Goal: Task Accomplishment & Management: Manage account settings

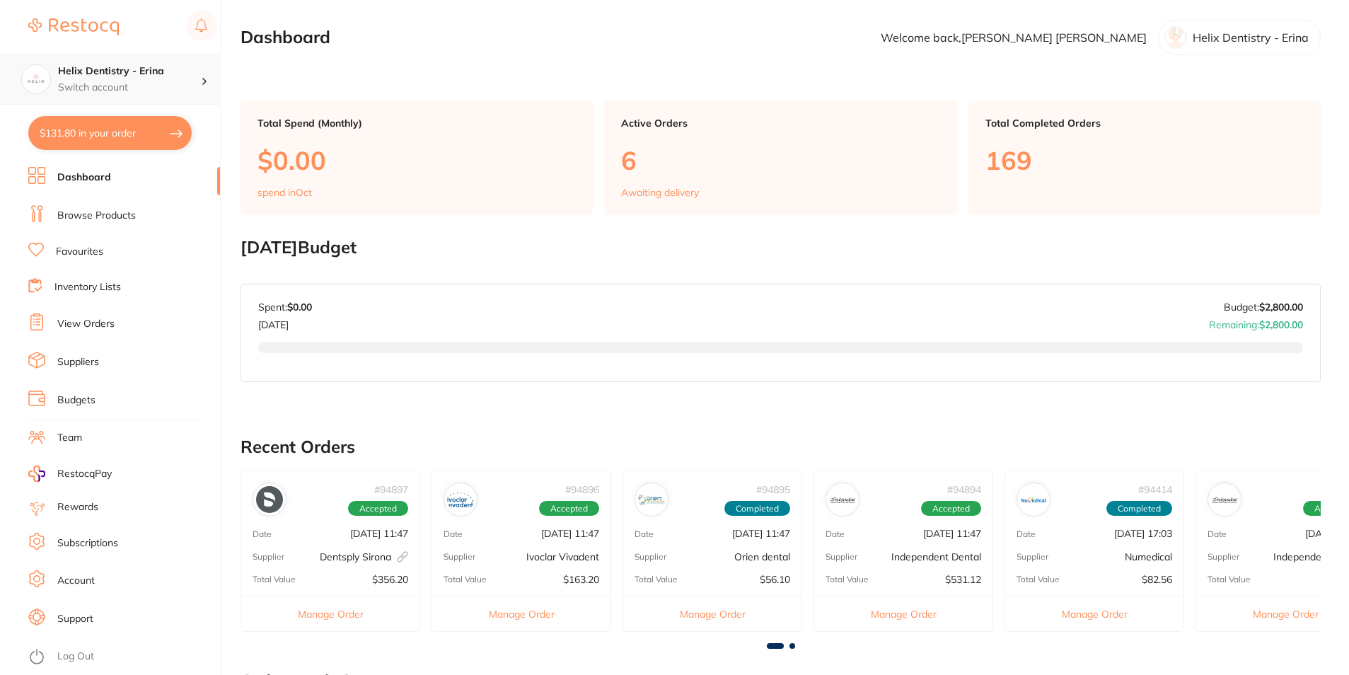
click at [149, 84] on p "Switch account" at bounding box center [129, 88] width 143 height 14
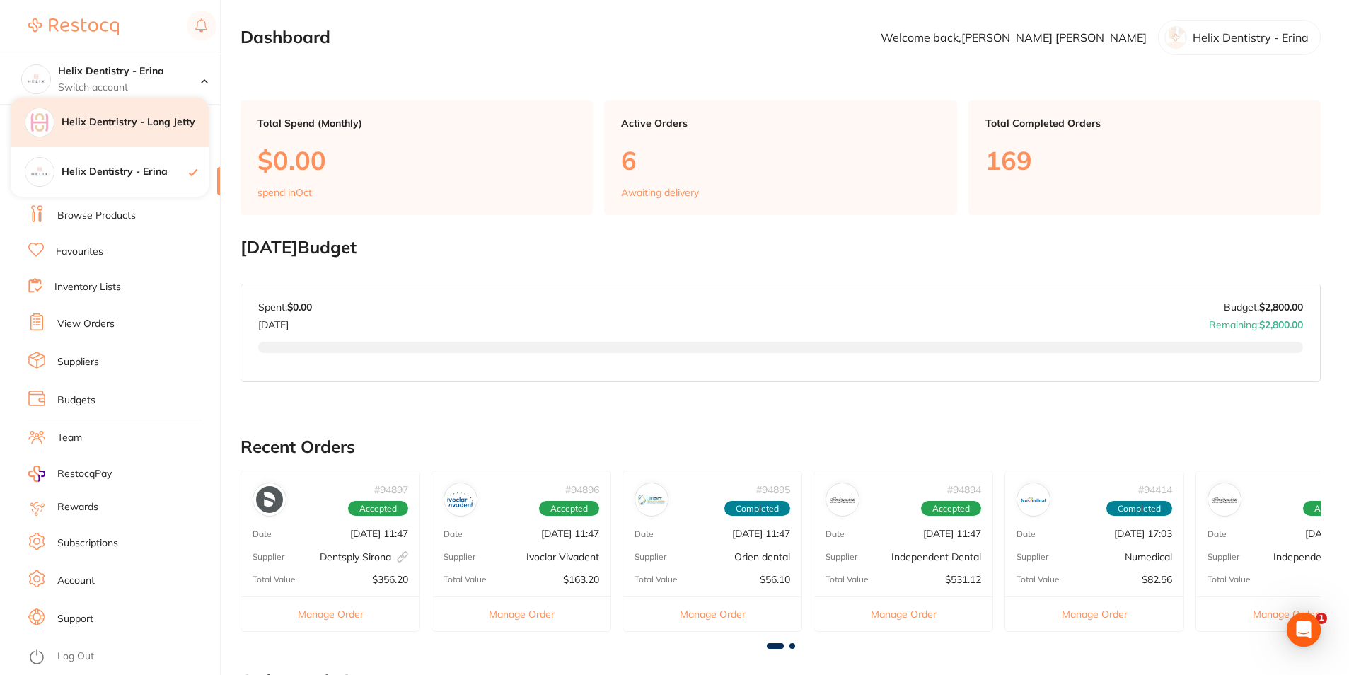
click at [149, 130] on div "Helix Dentristry - Long Jetty" at bounding box center [110, 123] width 198 height 50
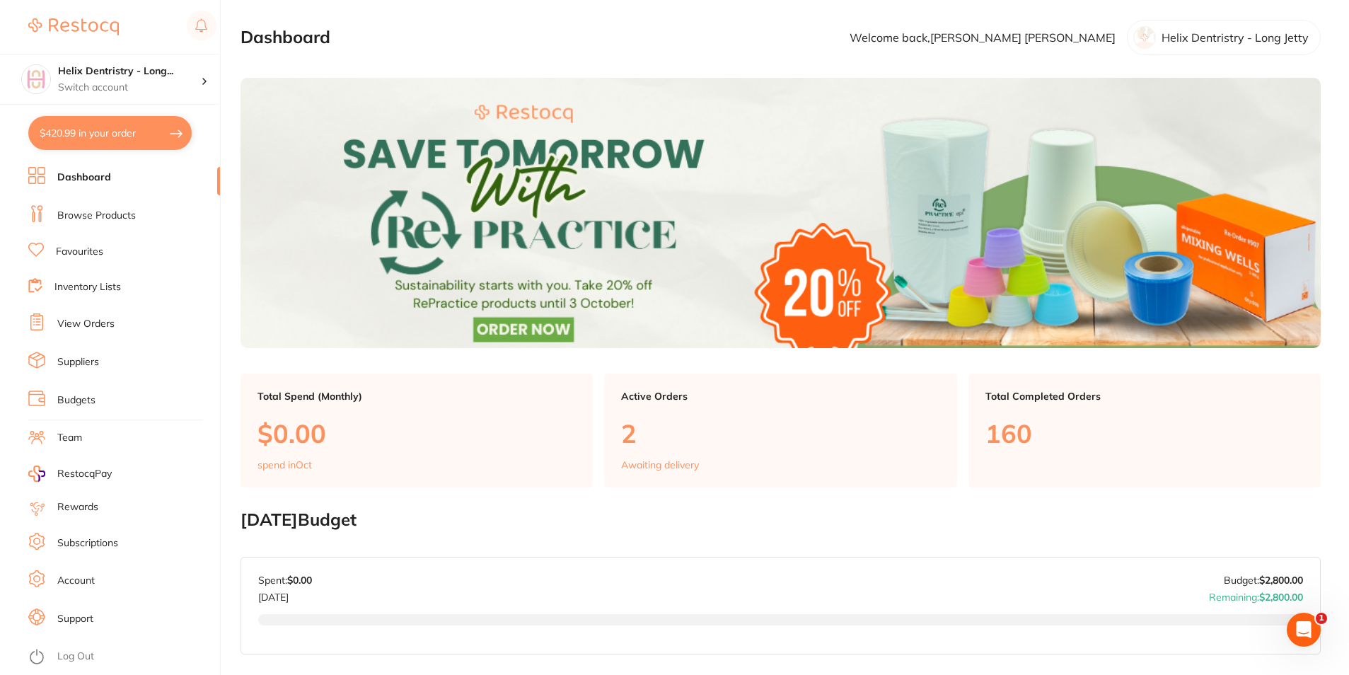
click at [88, 321] on link "View Orders" at bounding box center [85, 324] width 57 height 14
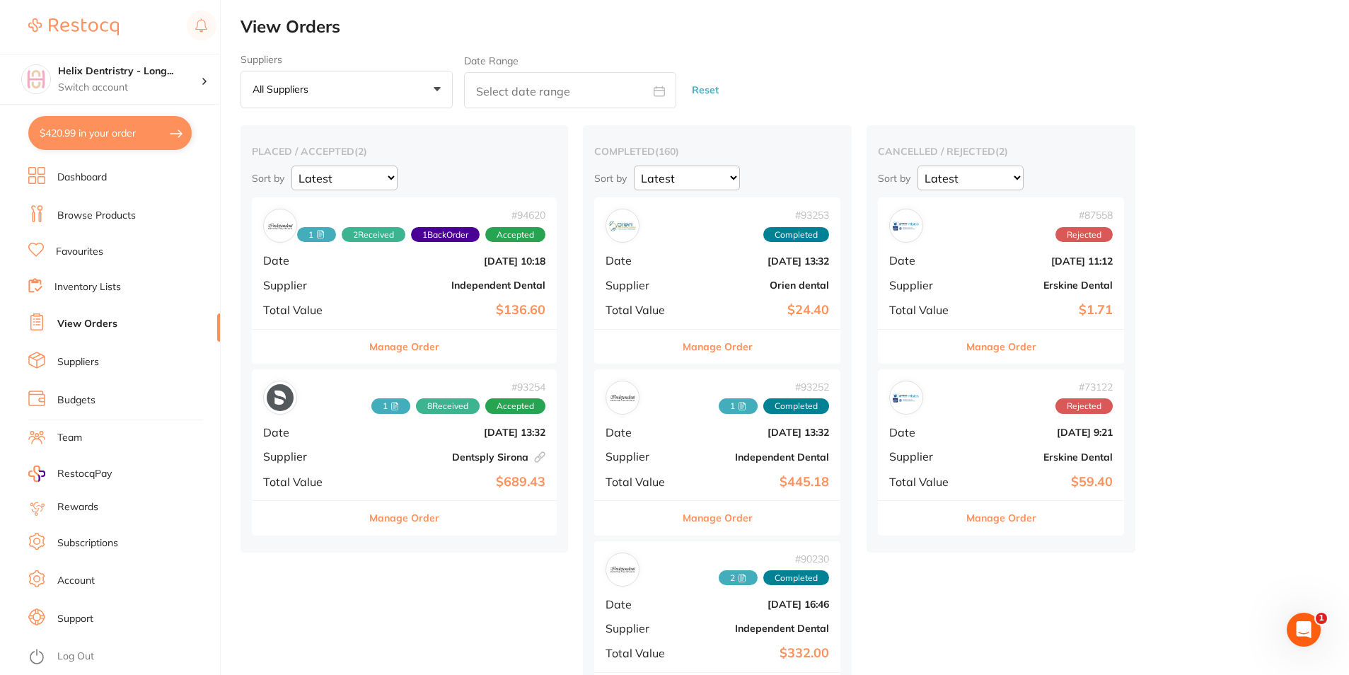
click at [369, 454] on b "Dentsply Sirona This order has been placed with your online account on Dentsply…" at bounding box center [455, 456] width 180 height 11
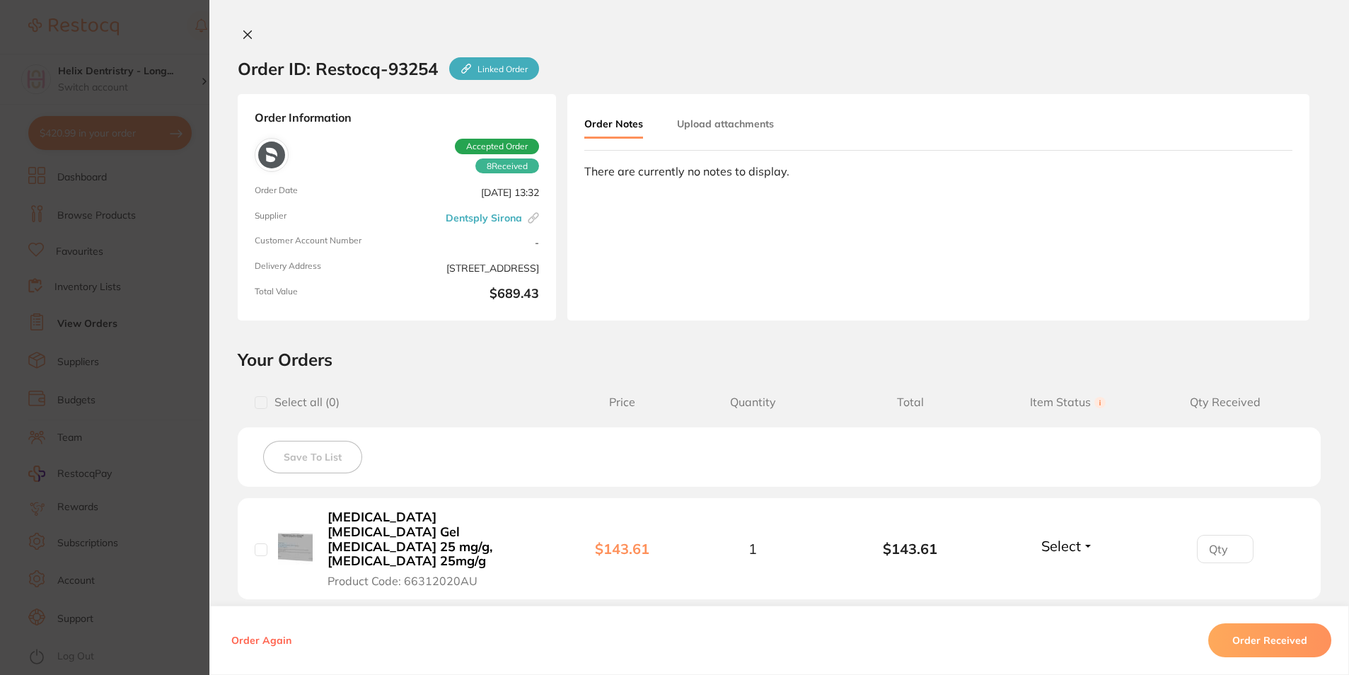
click at [243, 35] on icon at bounding box center [247, 34] width 11 height 11
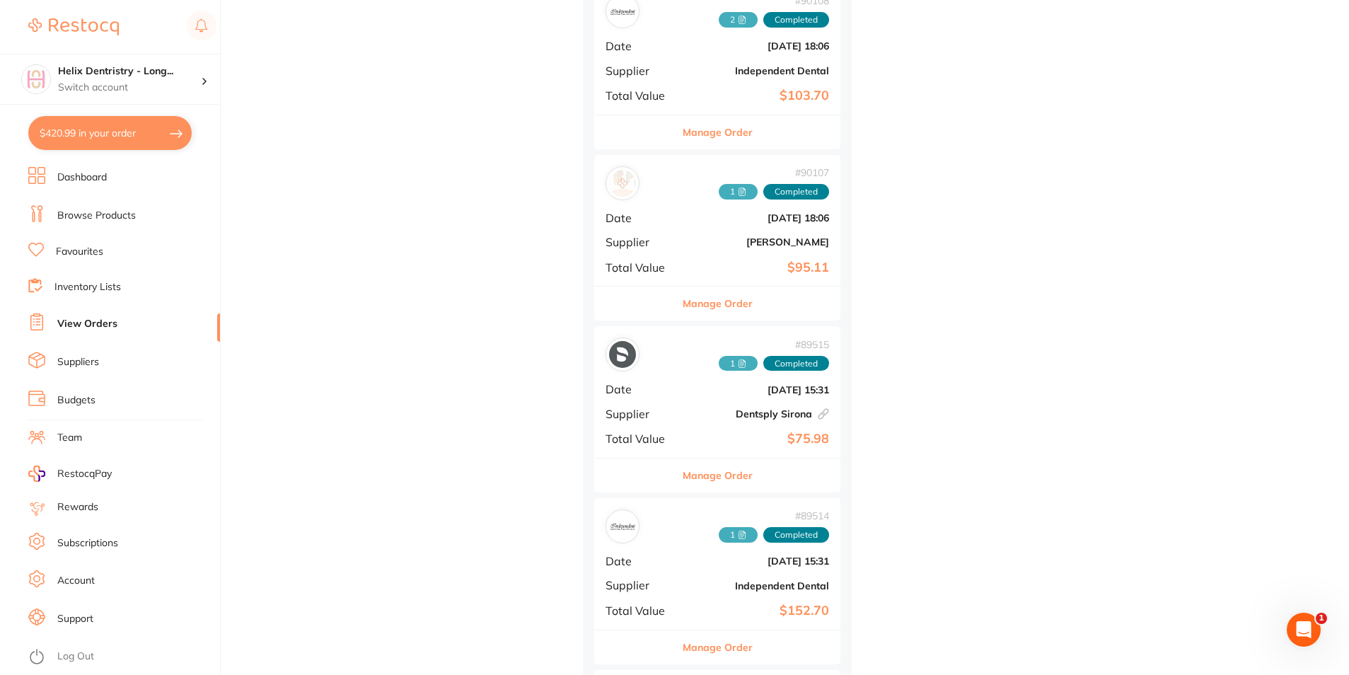
scroll to position [1415, 0]
click at [681, 454] on div "# 89515 1 Completed Date [DATE] 15:31 Supplier Dentsply Sirona This order has b…" at bounding box center [717, 392] width 246 height 131
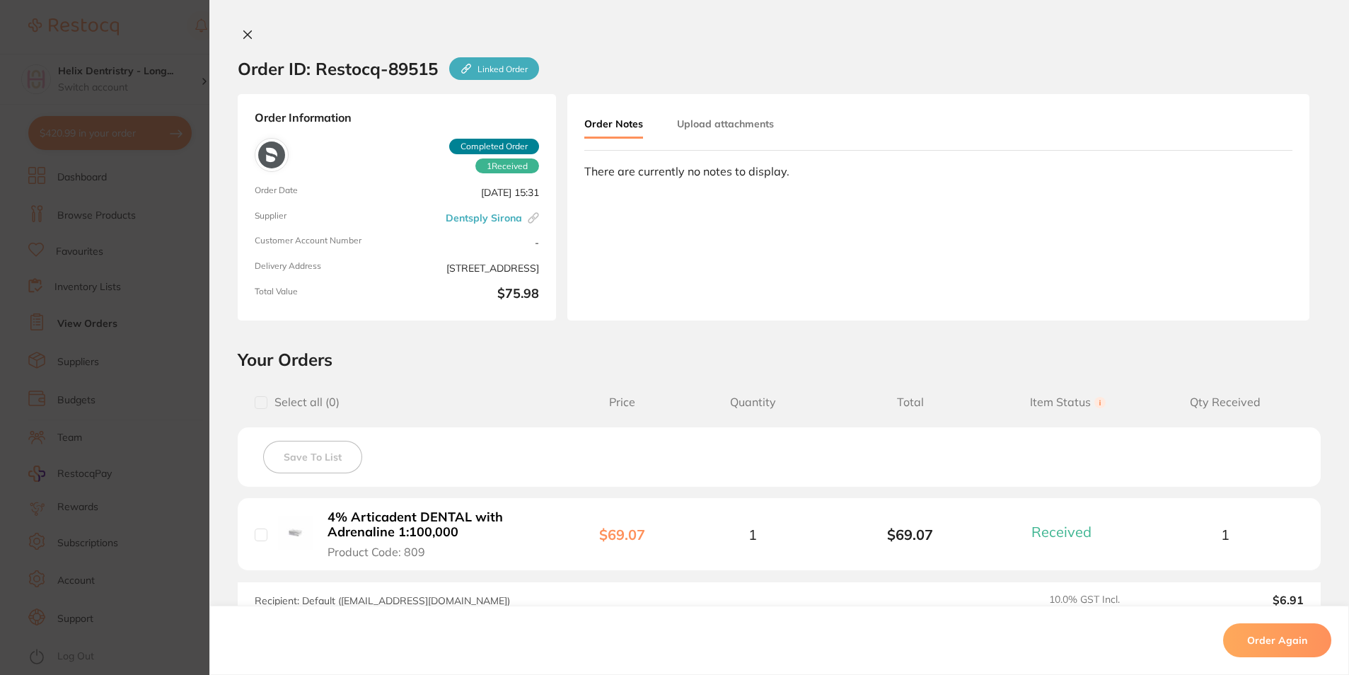
click at [253, 33] on button at bounding box center [248, 35] width 20 height 15
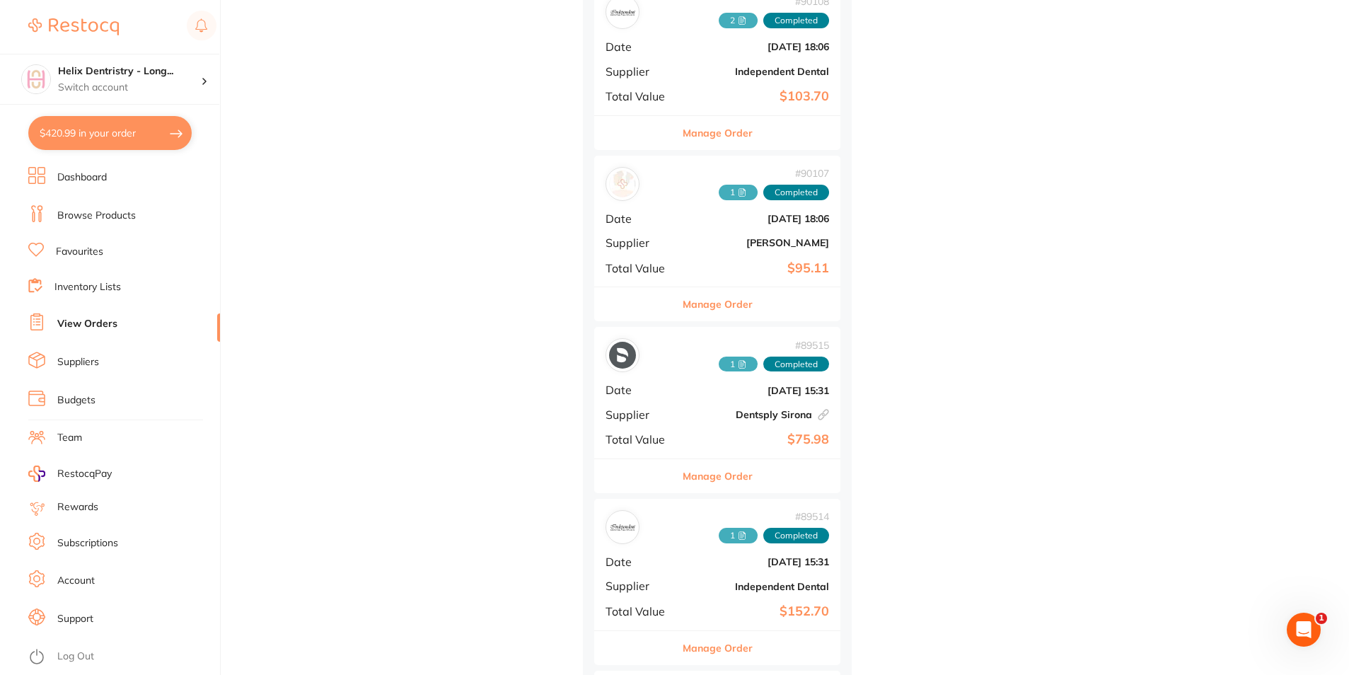
click at [100, 125] on button "$420.99 in your order" at bounding box center [109, 133] width 163 height 34
checkbox input "true"
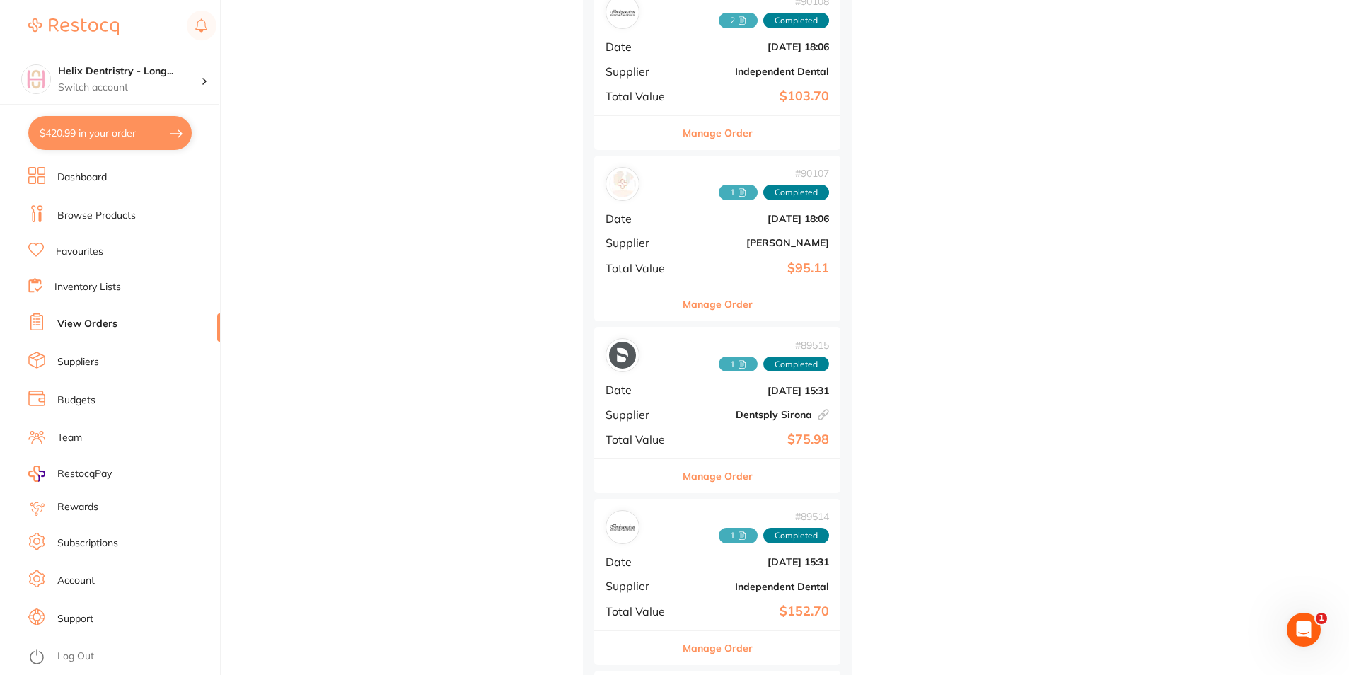
checkbox input "true"
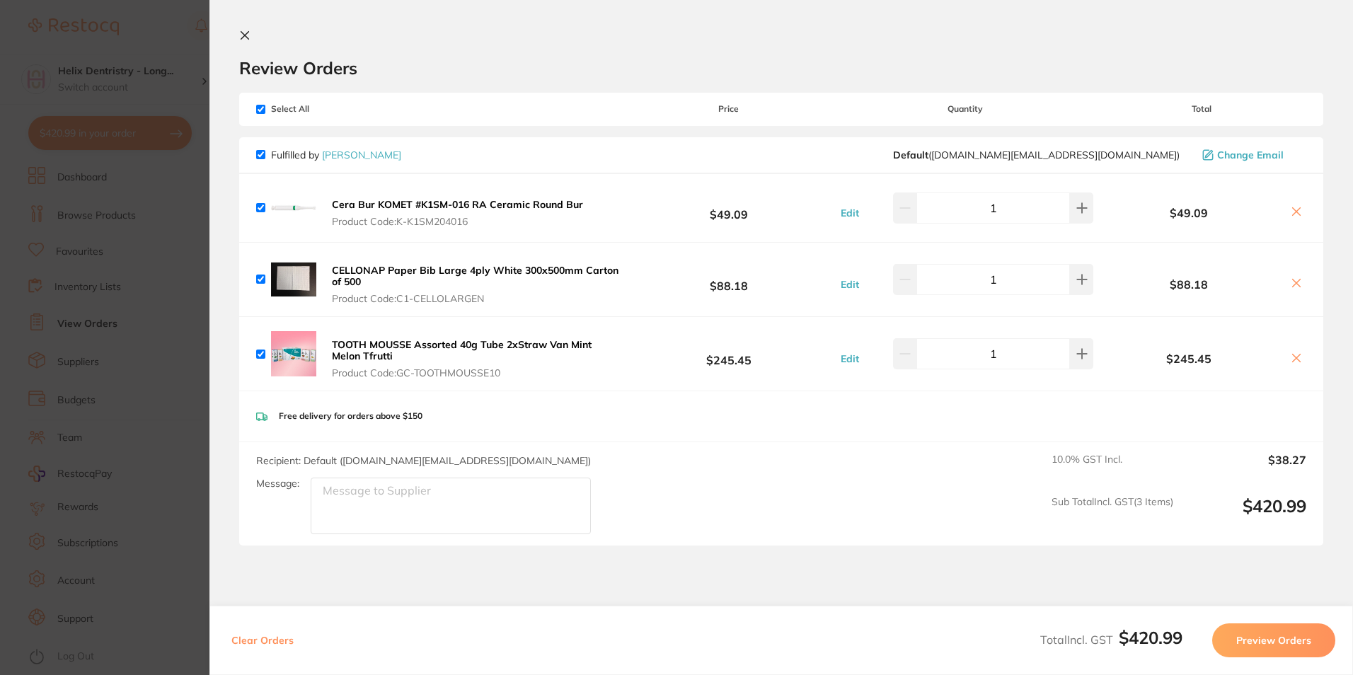
click at [246, 30] on icon at bounding box center [244, 35] width 11 height 11
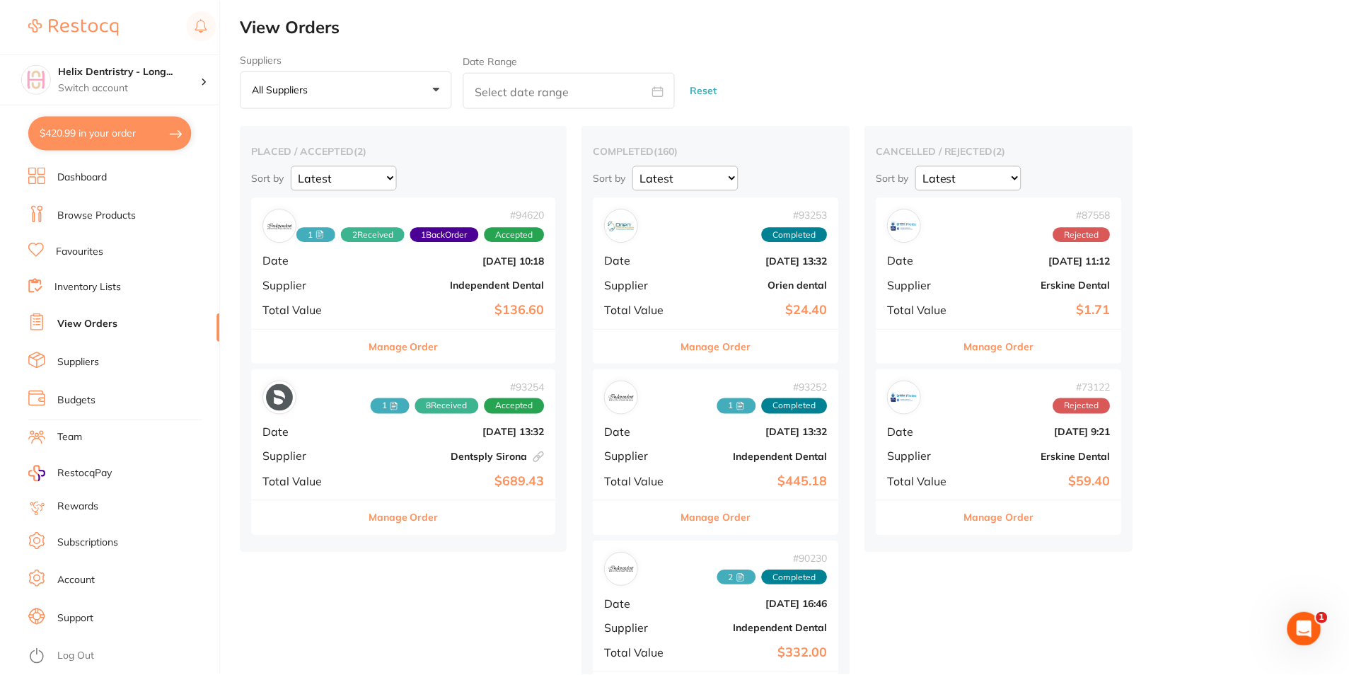
scroll to position [1415, 0]
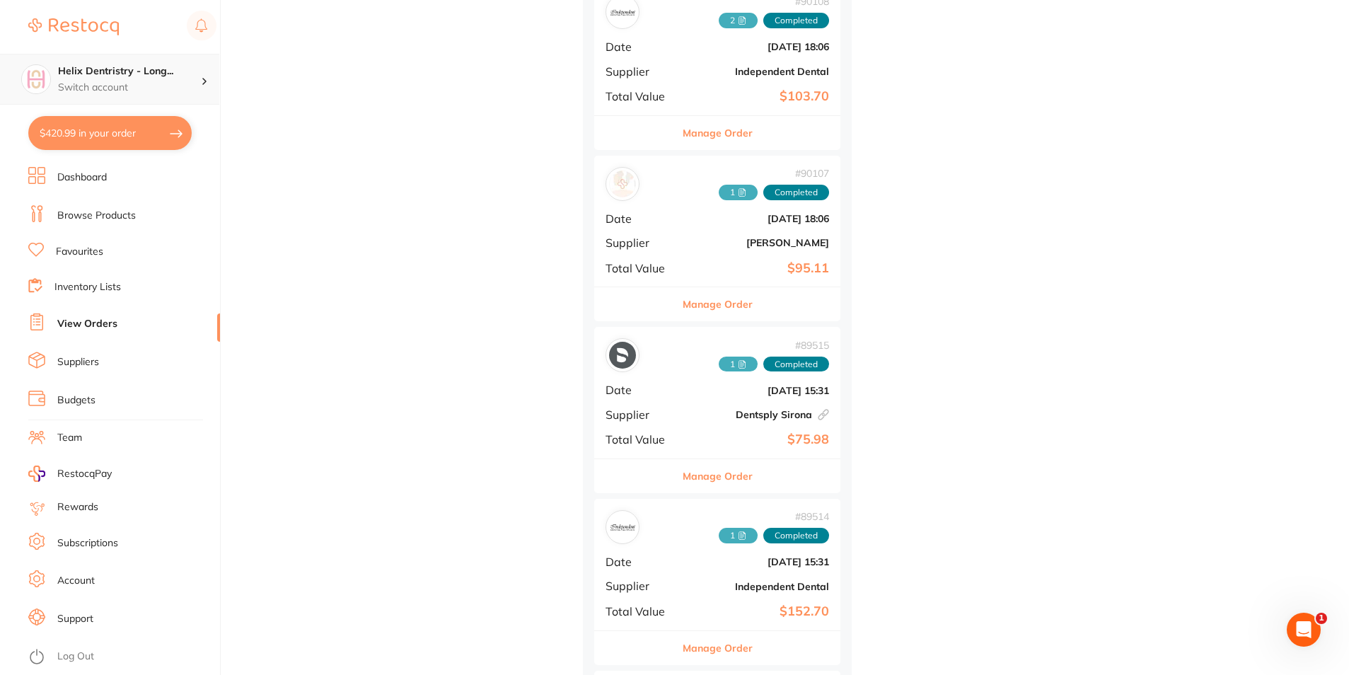
click at [175, 71] on h4 "Helix Dentristry - Long..." at bounding box center [129, 71] width 143 height 14
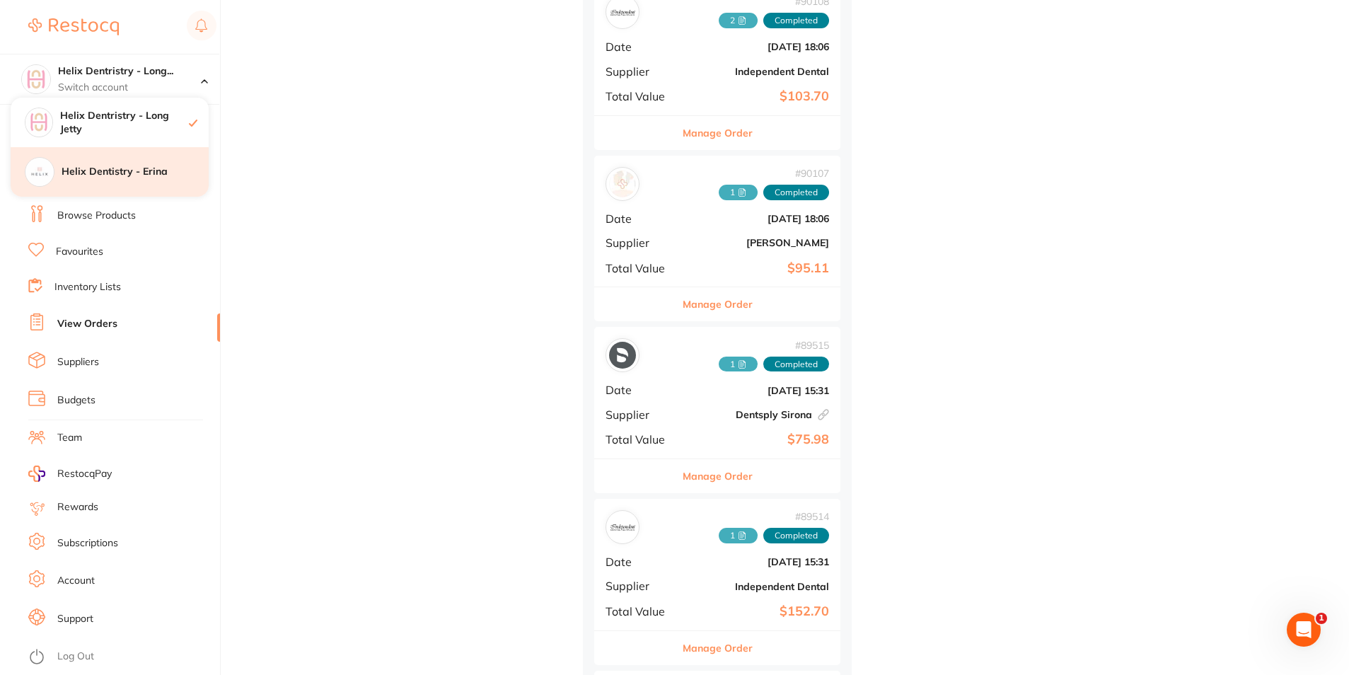
click at [143, 171] on h4 "Helix Dentistry - Erina" at bounding box center [135, 172] width 147 height 14
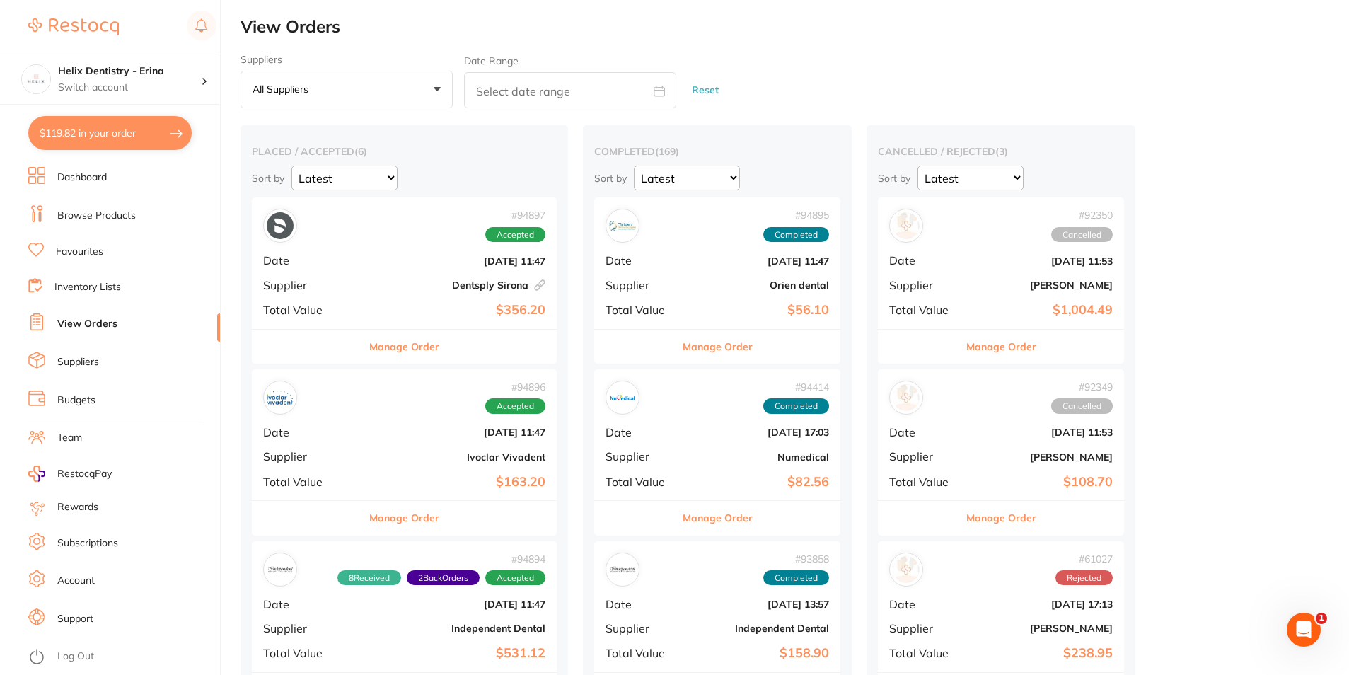
click at [101, 126] on button "$119.82 in your order" at bounding box center [109, 133] width 163 height 34
checkbox input "true"
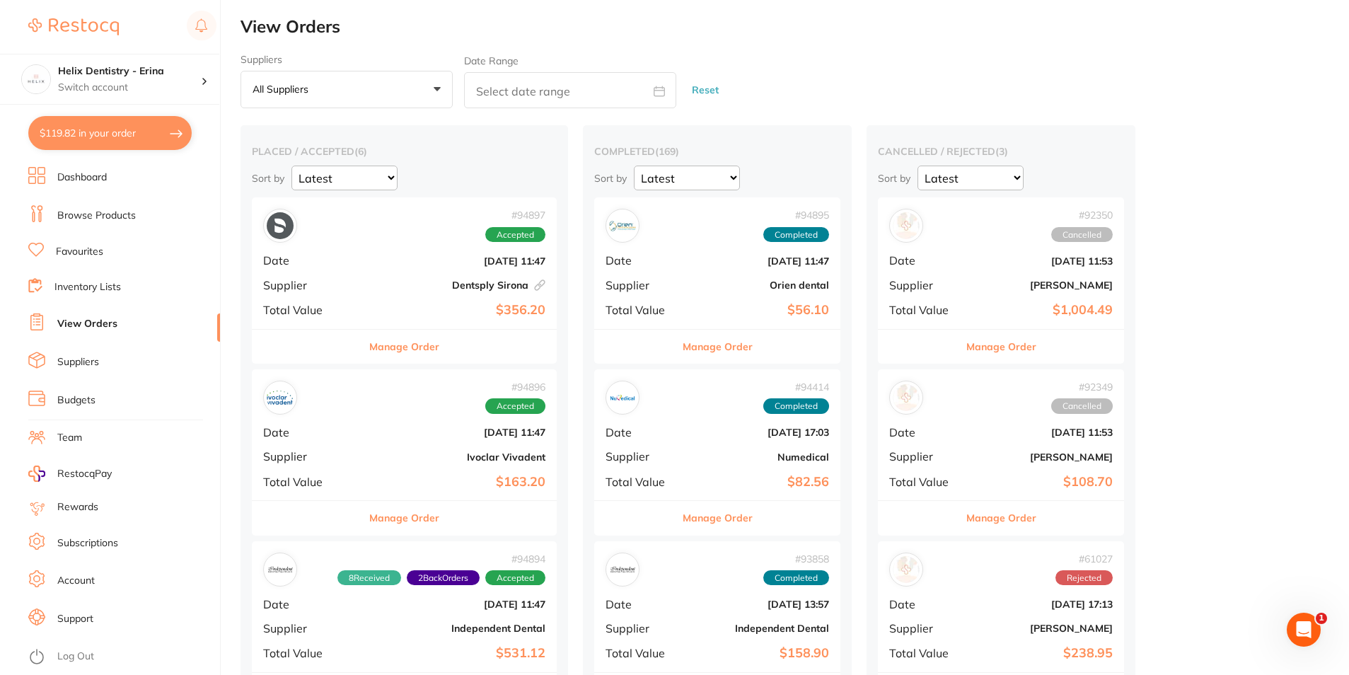
checkbox input "true"
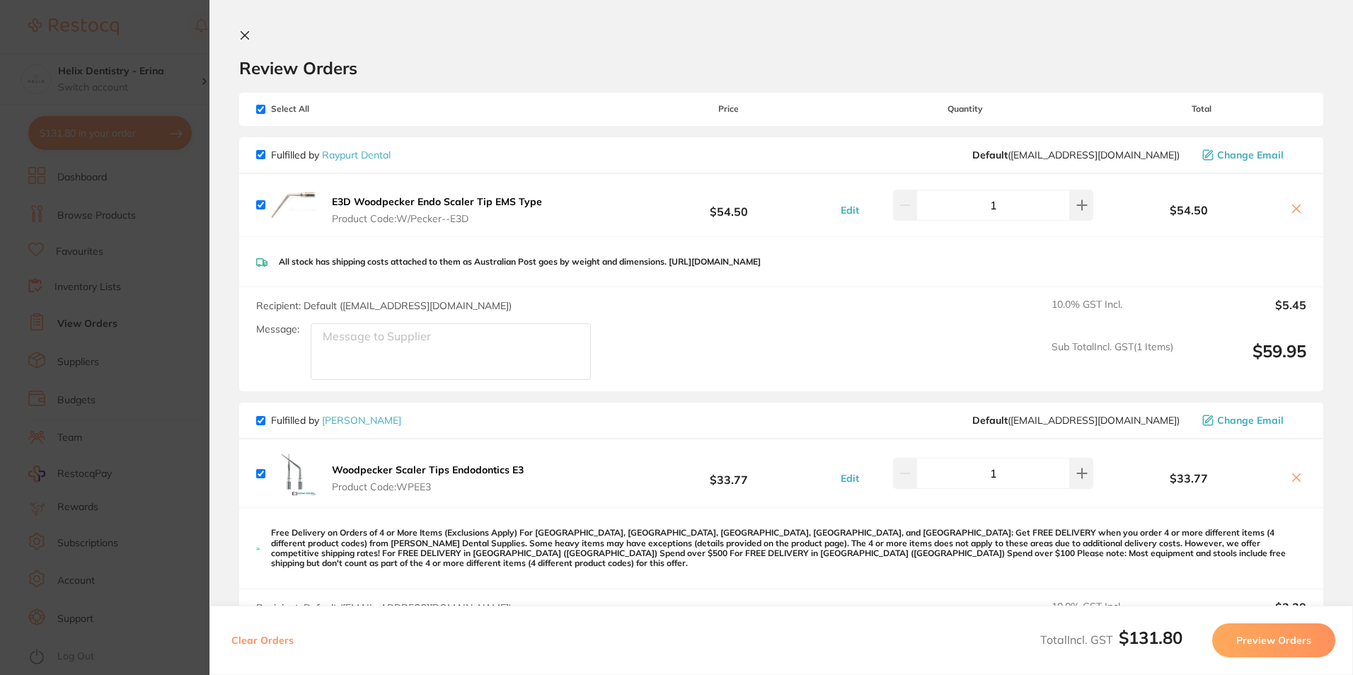
click at [248, 33] on icon at bounding box center [244, 35] width 11 height 11
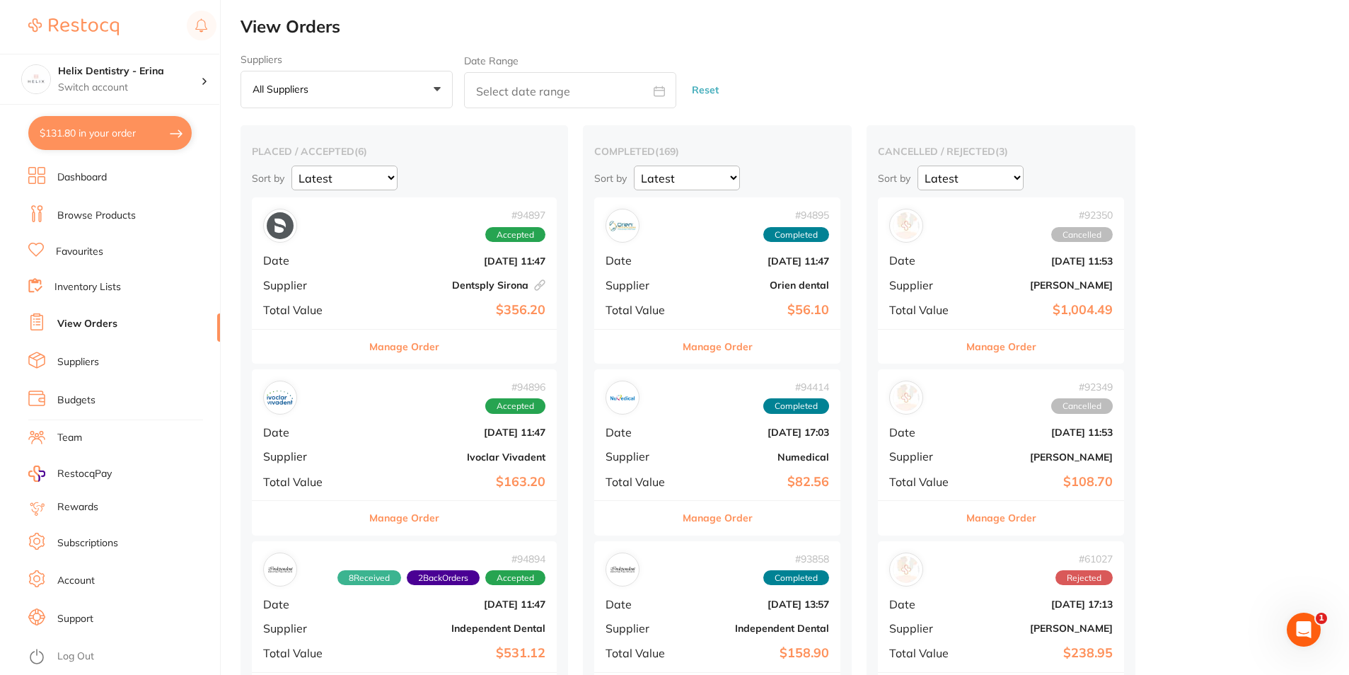
click at [448, 284] on b "Dentsply Sirona This order has been placed with your online account on Dentsply…" at bounding box center [455, 284] width 180 height 11
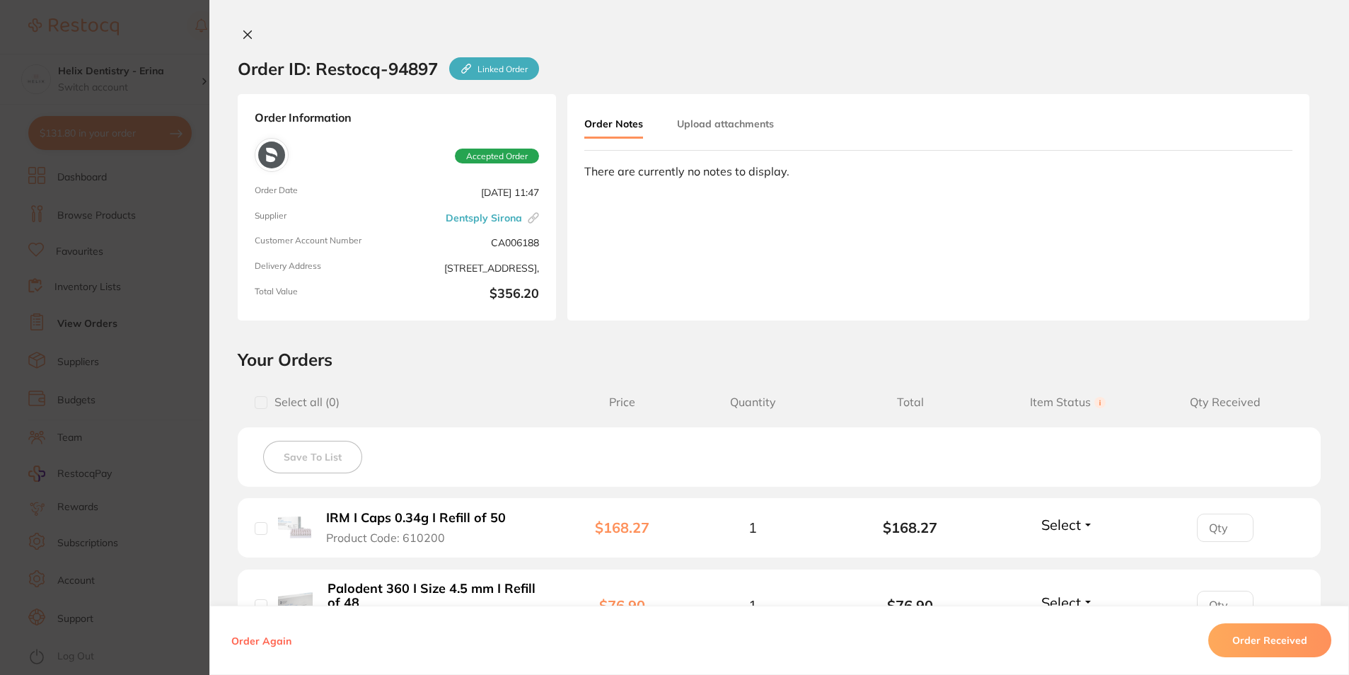
click at [250, 33] on button at bounding box center [248, 35] width 20 height 15
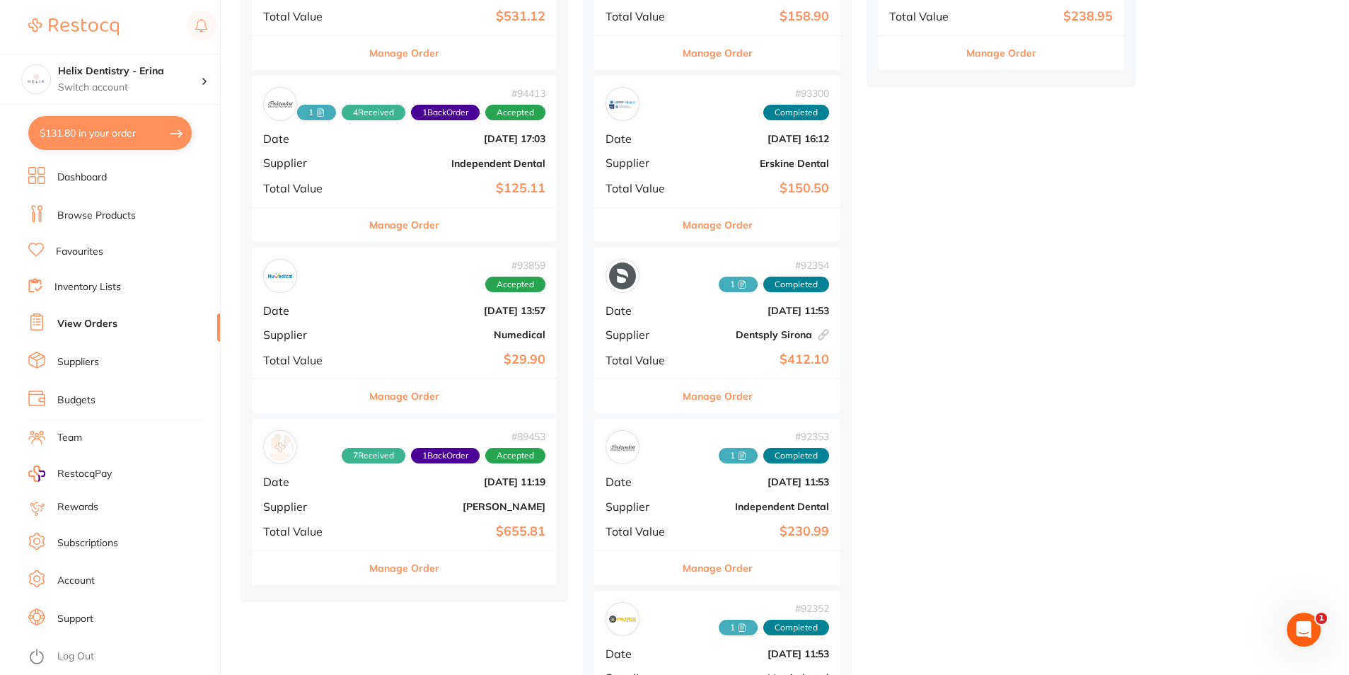
scroll to position [708, 0]
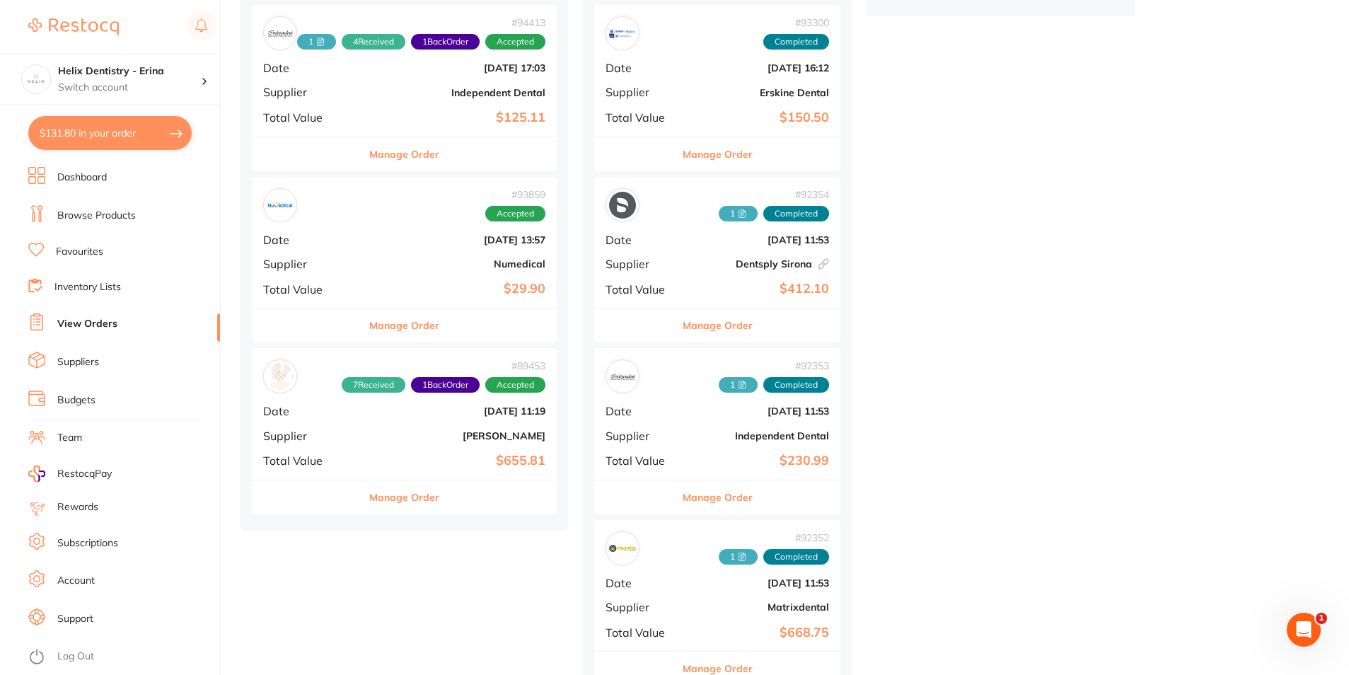
click at [688, 238] on div "# 92354 1 Completed Date Sept 2 2025, 11:53 Supplier Dentsply Sirona This order…" at bounding box center [717, 242] width 246 height 131
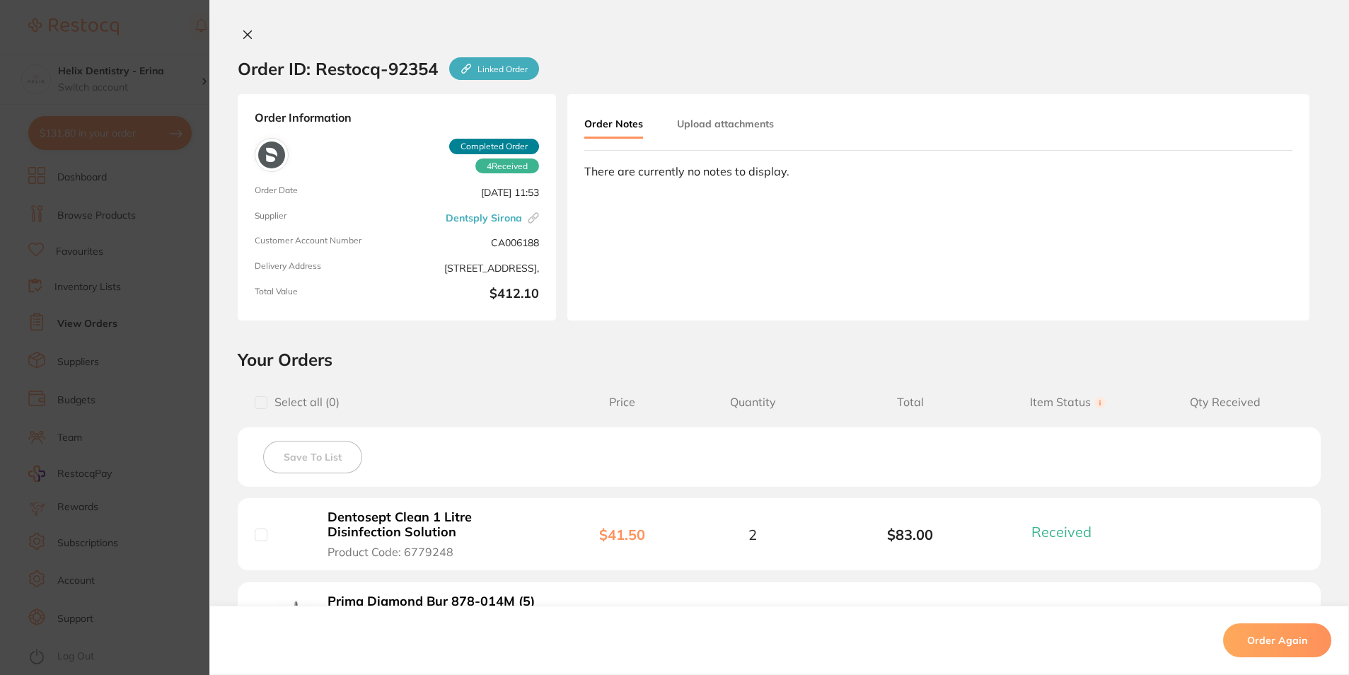
scroll to position [425, 0]
drag, startPoint x: 248, startPoint y: 38, endPoint x: 247, endPoint y: 30, distance: 7.1
click at [247, 30] on icon at bounding box center [247, 34] width 11 height 11
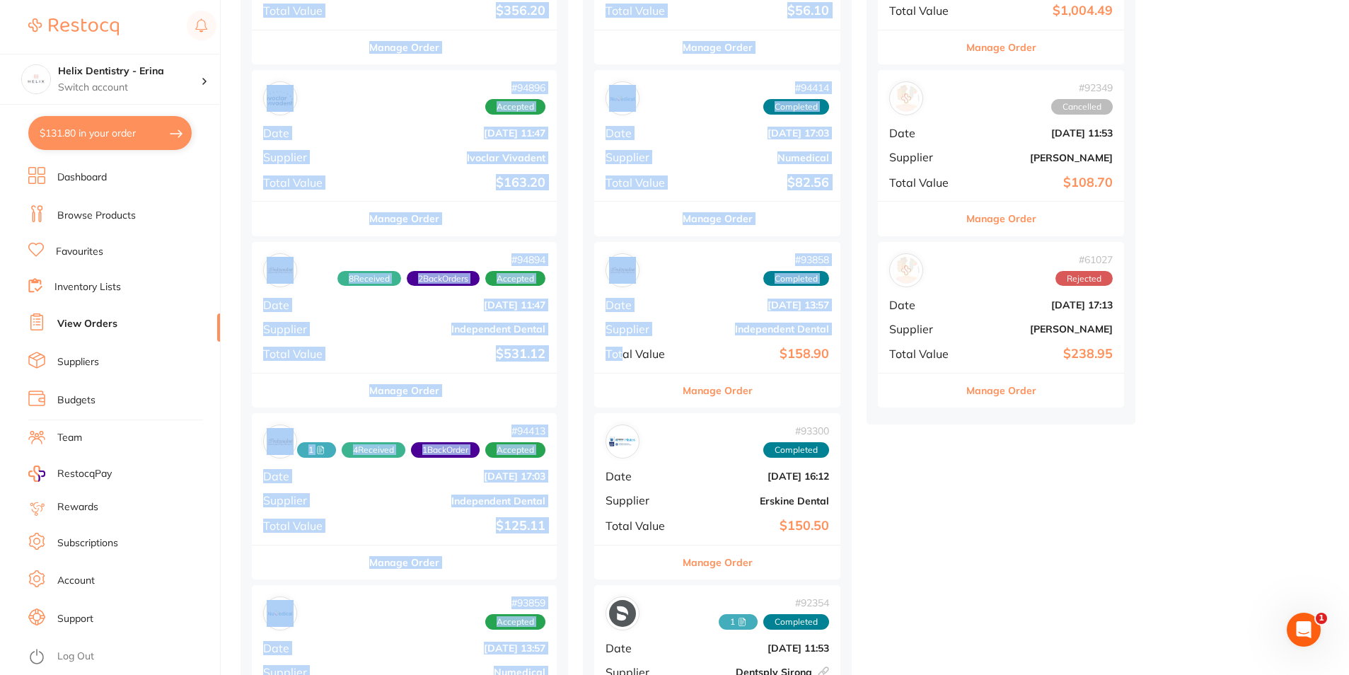
drag, startPoint x: 630, startPoint y: 664, endPoint x: 625, endPoint y: 699, distance: 34.9
click at [625, 376] on html "$131.80 Helix Dentistry - Erina Switch account Helix Dentristry - Long Jetty He…" at bounding box center [674, 38] width 1349 height 675
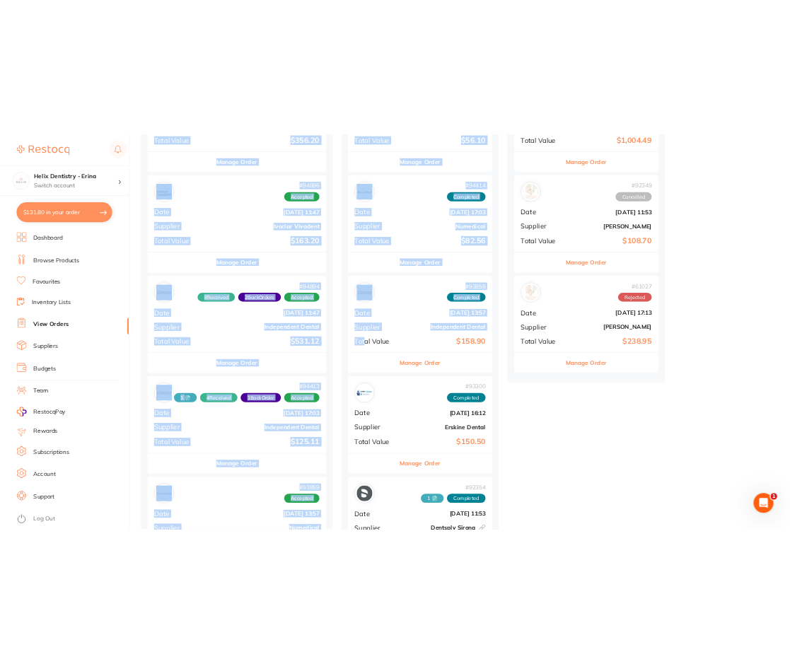
scroll to position [376, 0]
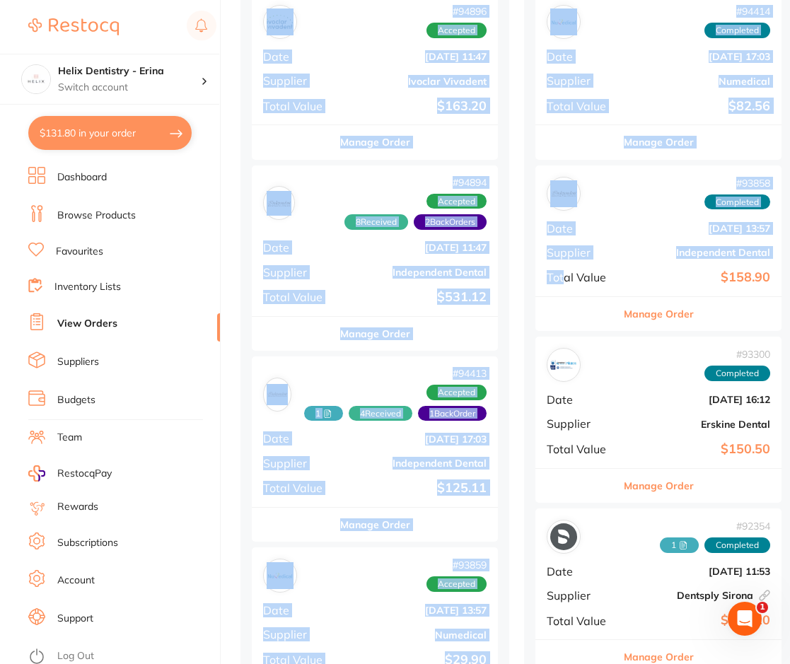
click at [622, 66] on div "# 94414 Completed Date Sept 23 2025, 17:03 Supplier Numedical Total Value $82.56" at bounding box center [659, 59] width 246 height 131
